Goal: Task Accomplishment & Management: Manage account settings

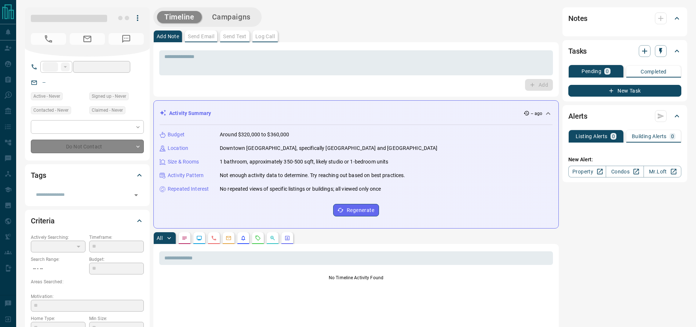
type input "**"
type input "**********"
type input "**"
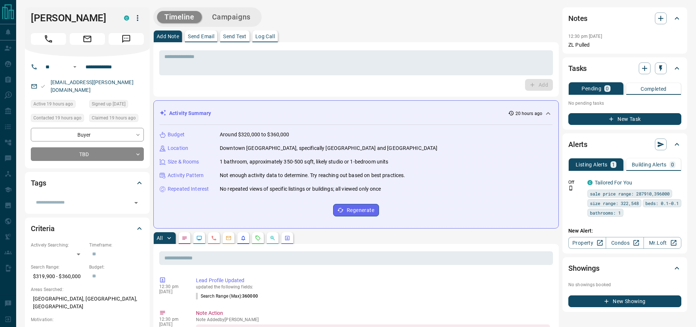
click at [365, 32] on div "Add Note Send Email Send Text Log Call" at bounding box center [355, 36] width 405 height 12
click at [69, 19] on h1 "[PERSON_NAME]" at bounding box center [72, 18] width 82 height 12
click at [44, 15] on h1 "[PERSON_NAME]" at bounding box center [72, 18] width 82 height 12
drag, startPoint x: 83, startPoint y: 21, endPoint x: 30, endPoint y: 21, distance: 52.5
click at [30, 21] on div "[PERSON_NAME] C" at bounding box center [87, 31] width 125 height 49
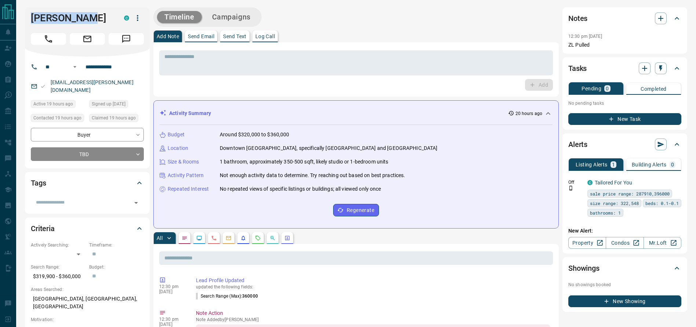
click at [30, 21] on div "[PERSON_NAME] C" at bounding box center [87, 31] width 125 height 49
drag, startPoint x: 30, startPoint y: 21, endPoint x: 86, endPoint y: 18, distance: 55.9
click at [86, 18] on div "[PERSON_NAME] C" at bounding box center [87, 31] width 125 height 49
click at [87, 18] on h1 "[PERSON_NAME]" at bounding box center [72, 18] width 82 height 12
drag, startPoint x: 87, startPoint y: 18, endPoint x: 17, endPoint y: 18, distance: 69.7
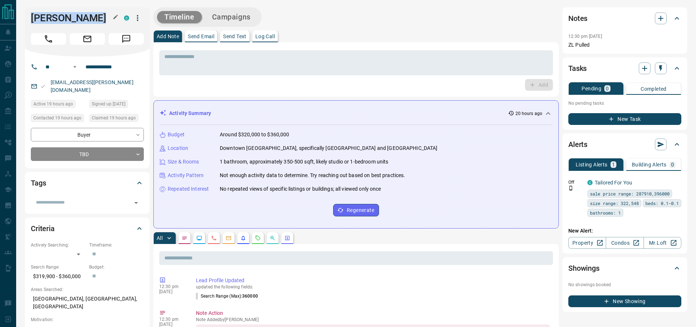
click at [34, 18] on h1 "[PERSON_NAME]" at bounding box center [72, 18] width 82 height 12
click at [328, 13] on div "Timeline Campaigns" at bounding box center [355, 16] width 405 height 19
click at [59, 19] on h1 "[PERSON_NAME]" at bounding box center [72, 18] width 82 height 12
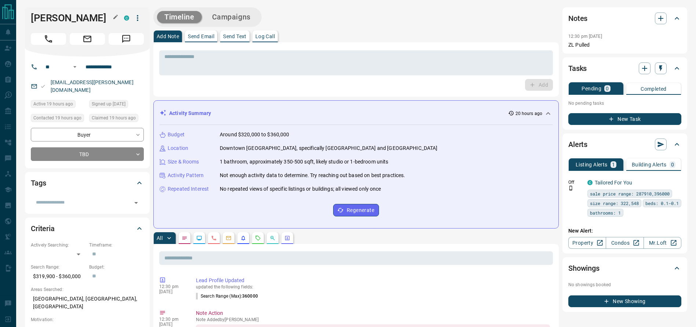
click at [62, 23] on h1 "[PERSON_NAME]" at bounding box center [72, 18] width 82 height 12
click at [59, 22] on h1 "[PERSON_NAME]" at bounding box center [72, 18] width 82 height 12
click at [63, 21] on h1 "[PERSON_NAME]" at bounding box center [72, 18] width 82 height 12
drag, startPoint x: 92, startPoint y: 17, endPoint x: 32, endPoint y: 19, distance: 60.2
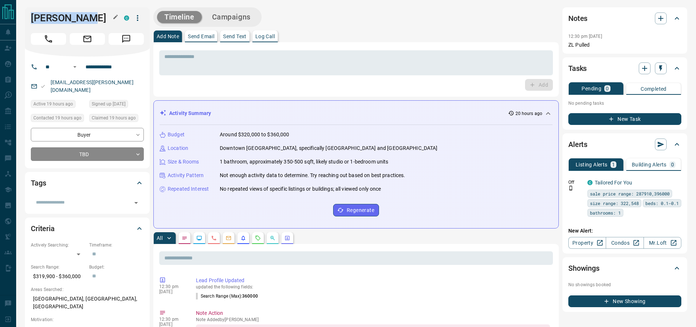
click at [32, 19] on h1 "[PERSON_NAME]" at bounding box center [72, 18] width 82 height 12
drag, startPoint x: 32, startPoint y: 19, endPoint x: 74, endPoint y: 19, distance: 42.9
click at [74, 19] on h1 "[PERSON_NAME]" at bounding box center [72, 18] width 82 height 12
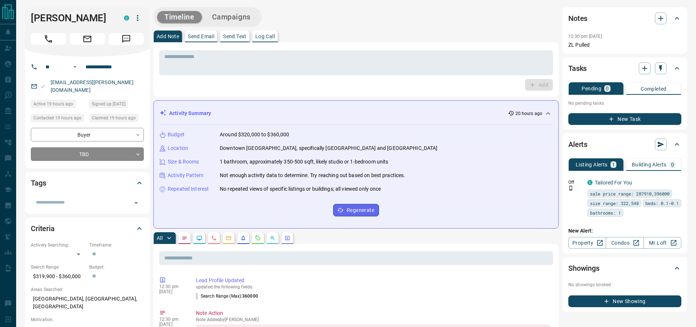
click at [323, 37] on div "Add Note Send Email Send Text Log Call" at bounding box center [355, 36] width 405 height 12
drag, startPoint x: 32, startPoint y: 12, endPoint x: 83, endPoint y: 21, distance: 52.1
click at [83, 21] on h1 "[PERSON_NAME]" at bounding box center [72, 18] width 82 height 12
click at [348, 26] on div "Timeline Campaigns" at bounding box center [355, 16] width 405 height 19
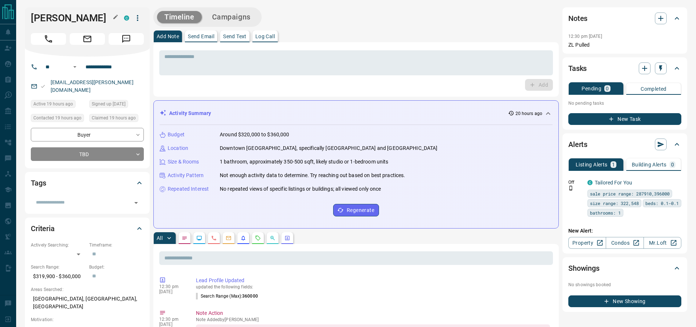
click at [51, 21] on h1 "[PERSON_NAME]" at bounding box center [72, 18] width 82 height 12
click at [284, 48] on div "* ​" at bounding box center [356, 61] width 394 height 27
click at [282, 54] on textarea at bounding box center [355, 63] width 383 height 19
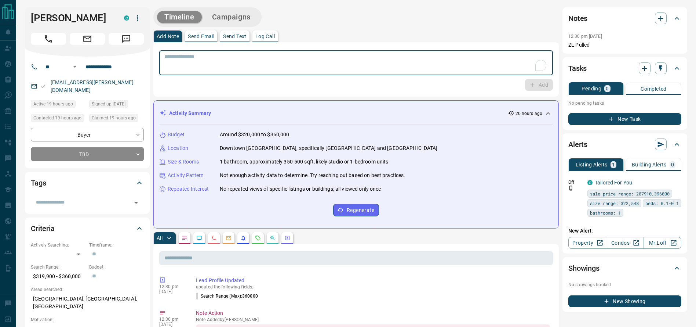
click at [315, 36] on div "Add Note Send Email Send Text Log Call" at bounding box center [355, 36] width 405 height 12
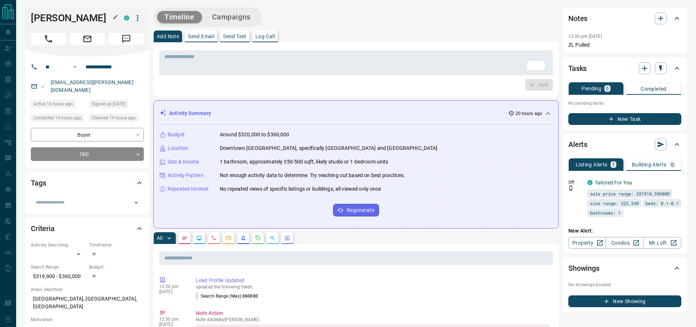
click at [76, 14] on h1 "[PERSON_NAME]" at bounding box center [72, 18] width 82 height 12
click at [54, 36] on button "Call" at bounding box center [48, 39] width 35 height 12
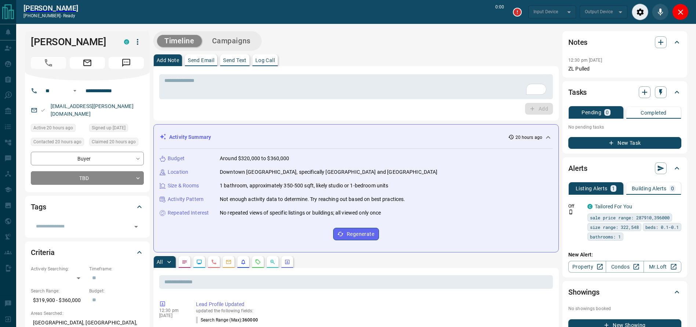
click at [358, 41] on div "Timeline Campaigns" at bounding box center [355, 40] width 405 height 19
type input "*******"
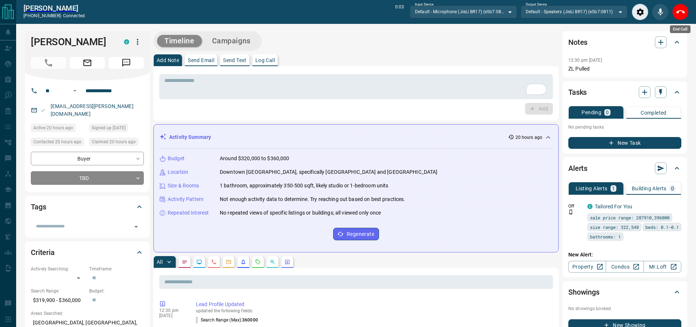
click at [686, 15] on button "End Call" at bounding box center [680, 12] width 17 height 17
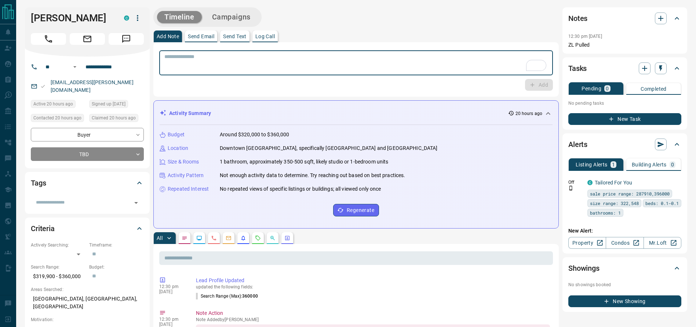
click at [405, 61] on textarea "To enrich screen reader interactions, please activate Accessibility in Grammarl…" at bounding box center [355, 63] width 383 height 19
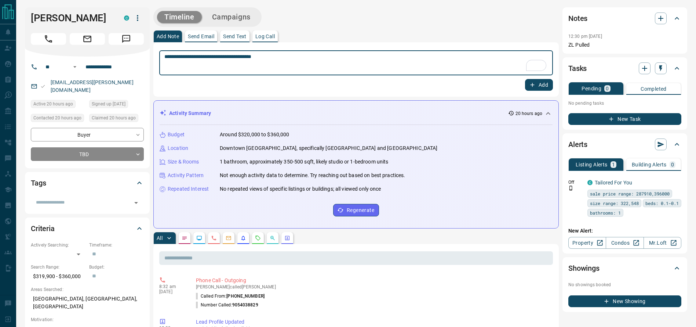
type textarea "**********"
click at [542, 91] on div "**********" at bounding box center [355, 69] width 405 height 54
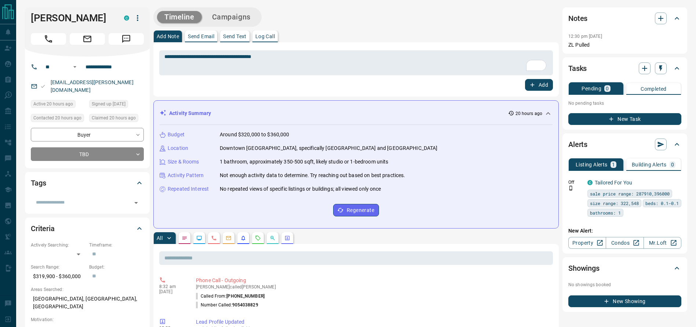
click at [543, 89] on div "**********" at bounding box center [355, 69] width 405 height 54
click at [540, 84] on button "Add" at bounding box center [539, 85] width 28 height 12
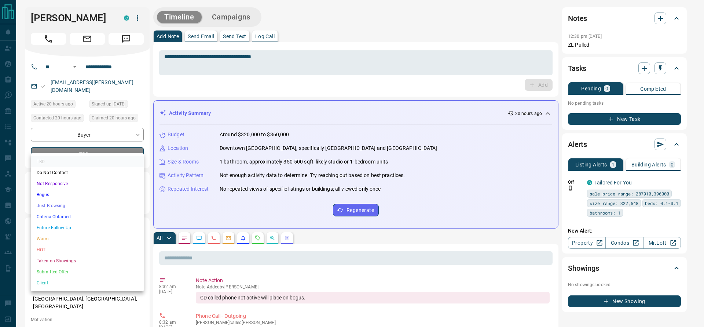
click at [73, 198] on li "Bogus" at bounding box center [87, 194] width 113 height 11
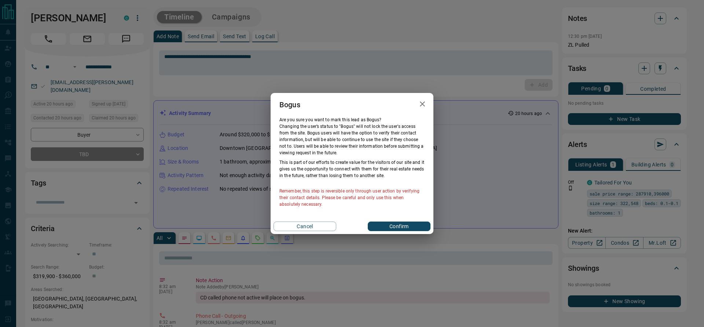
click at [394, 219] on div "Cancel Confirm" at bounding box center [352, 225] width 163 height 15
click at [392, 223] on button "Confirm" at bounding box center [399, 226] width 63 height 10
